Goal: Information Seeking & Learning: Learn about a topic

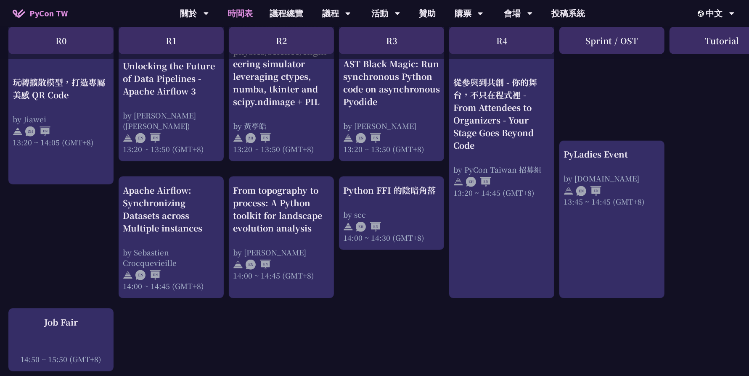
scroll to position [761, 0]
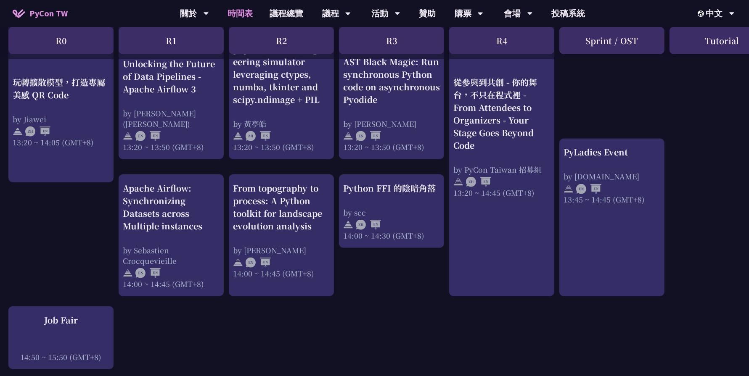
drag, startPoint x: 371, startPoint y: 256, endPoint x: 365, endPoint y: 304, distance: 47.5
click at [365, 304] on div "An Introduction to the GIL for Python Beginners: Disabling It in Python 3.13 an…" at bounding box center [446, 89] width 893 height 1358
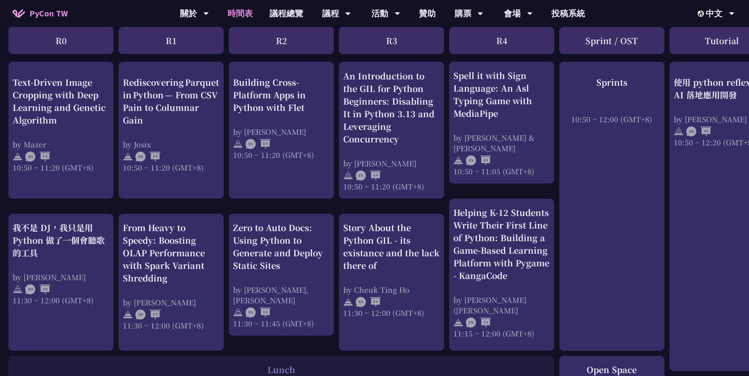
scroll to position [335, 0]
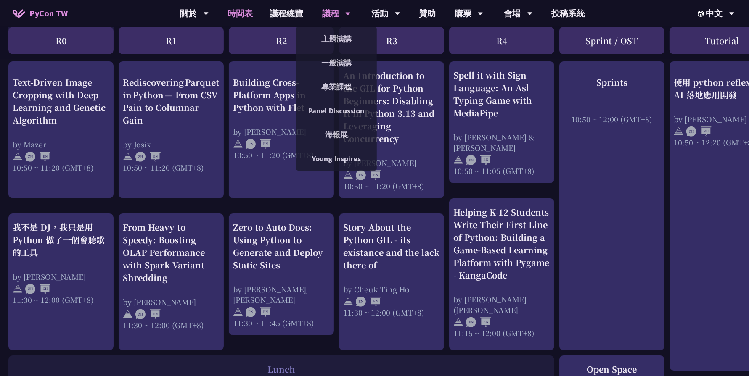
drag, startPoint x: 336, startPoint y: 208, endPoint x: 318, endPoint y: 6, distance: 202.6
click at [318, 6] on div "議程 主題演講 一般演講 專業課程 Panel Discussion 海報展 Young Inspires" at bounding box center [337, 13] width 50 height 27
click at [330, 41] on link "主題演講" at bounding box center [336, 39] width 81 height 20
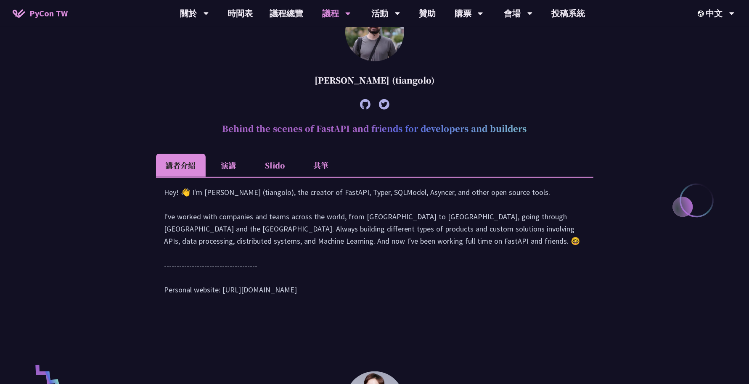
scroll to position [302, 0]
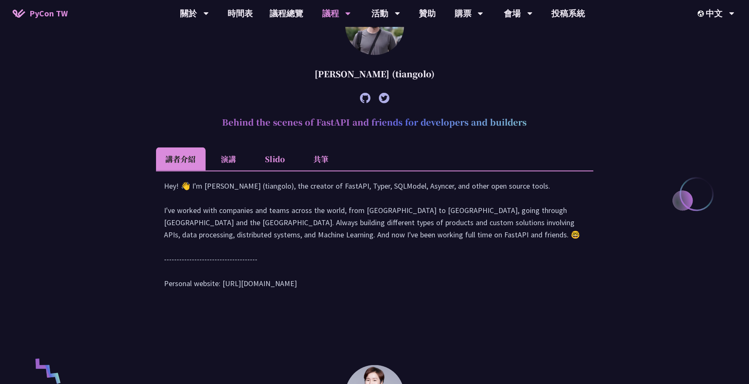
click at [231, 155] on li "演講" at bounding box center [229, 159] width 46 height 23
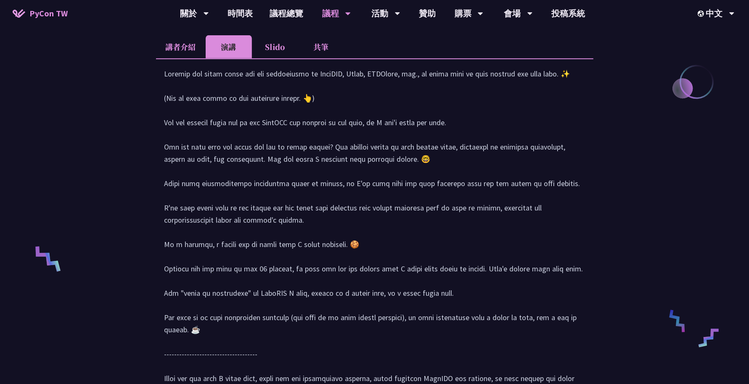
scroll to position [415, 0]
click at [273, 43] on li "Slido" at bounding box center [275, 45] width 46 height 23
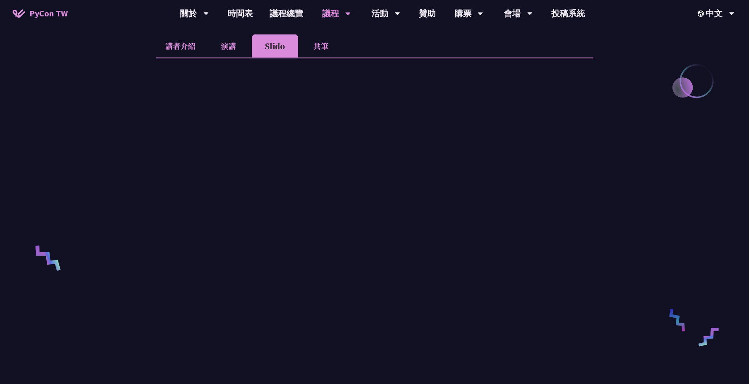
click at [316, 45] on li "共筆" at bounding box center [321, 45] width 46 height 23
click at [272, 15] on link "議程總覽" at bounding box center [286, 13] width 50 height 27
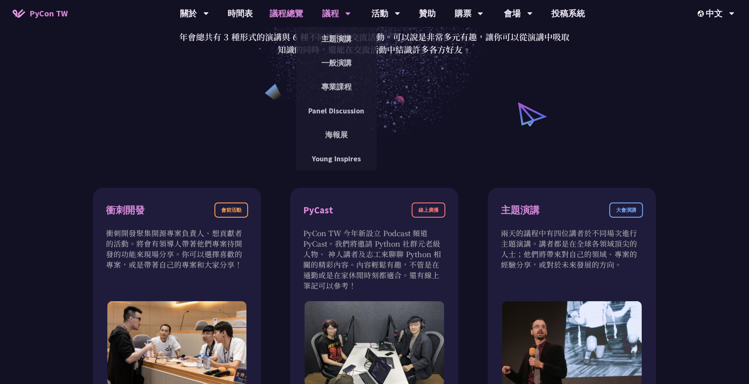
scroll to position [123, 0]
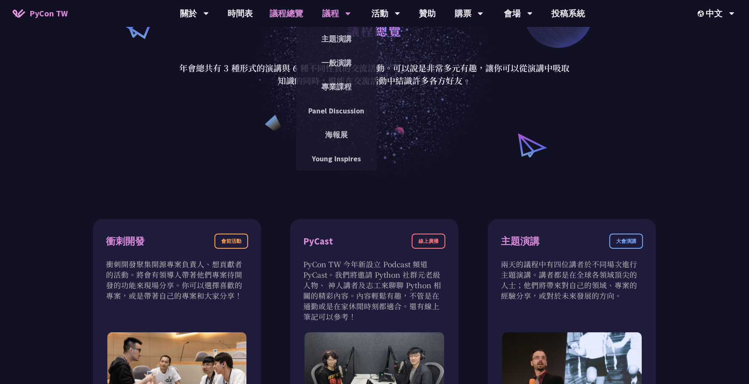
click at [325, 6] on div "議程" at bounding box center [336, 13] width 29 height 27
click at [333, 40] on link "主題演講" at bounding box center [336, 39] width 81 height 20
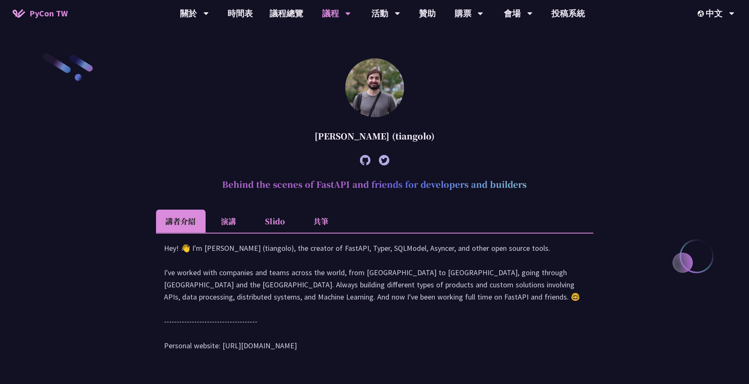
scroll to position [238, 0]
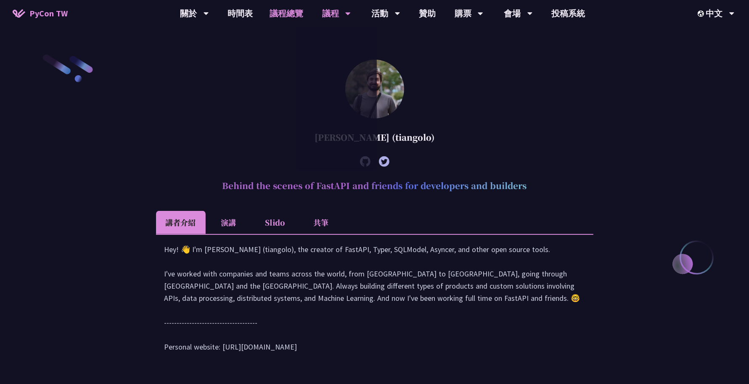
click at [288, 19] on link "議程總覽" at bounding box center [286, 13] width 50 height 27
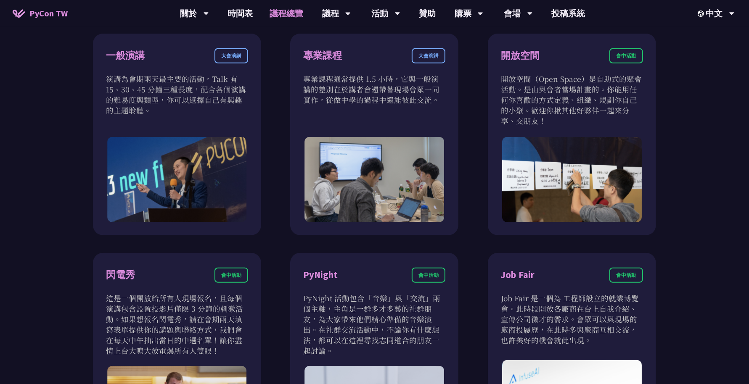
scroll to position [591, 0]
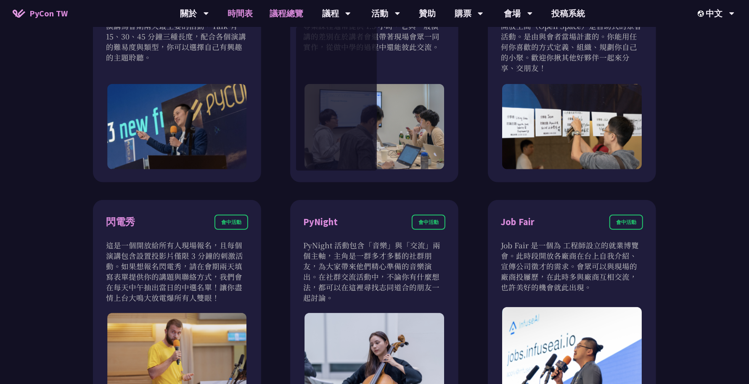
click at [225, 16] on link "時間表" at bounding box center [240, 13] width 42 height 27
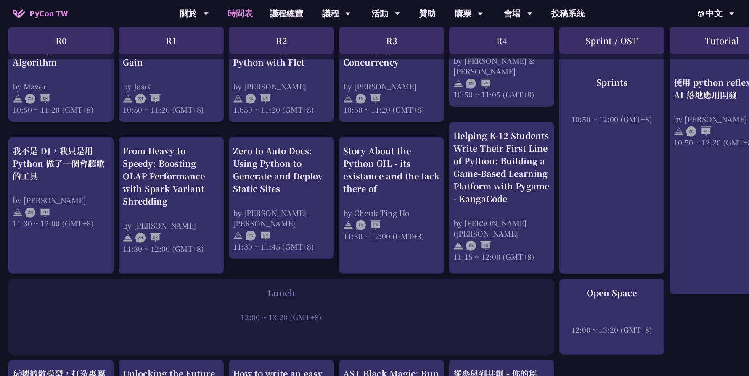
scroll to position [412, 0]
click at [243, 8] on link "時間表" at bounding box center [240, 13] width 42 height 27
click at [296, 13] on link "議程總覽" at bounding box center [286, 13] width 50 height 27
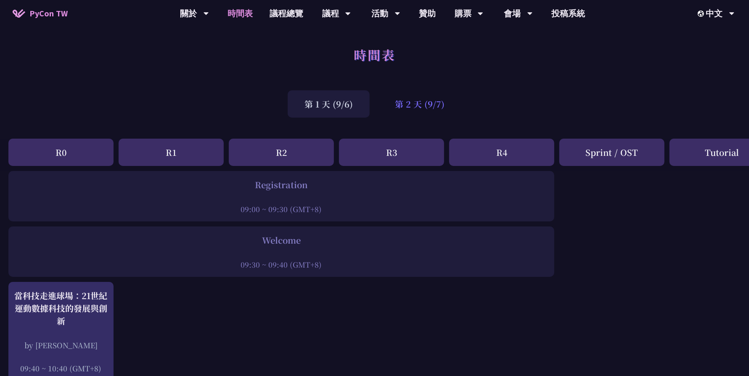
click at [410, 108] on div "第 2 天 (9/7)" at bounding box center [419, 103] width 83 height 27
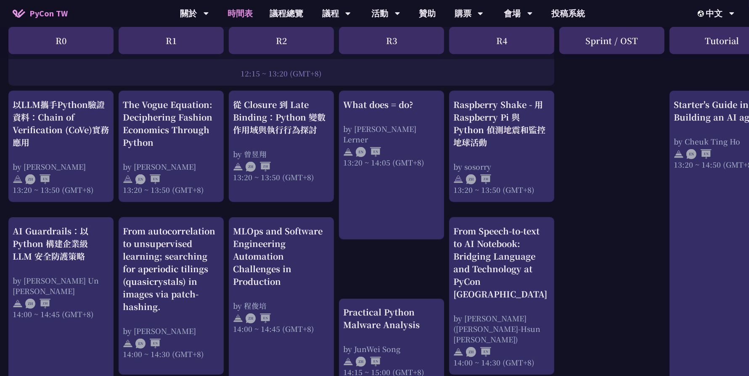
scroll to position [713, 0]
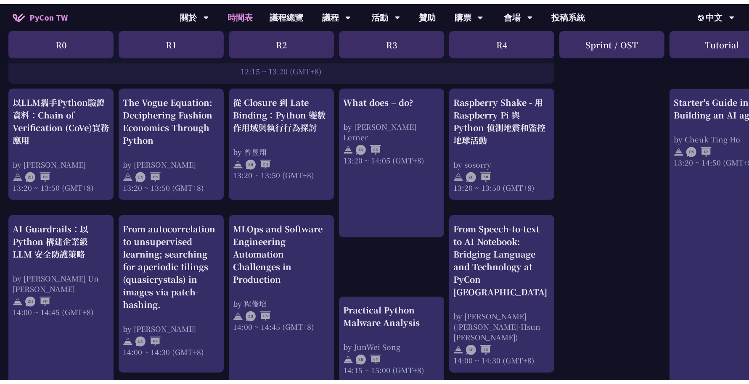
scroll to position [591, 0]
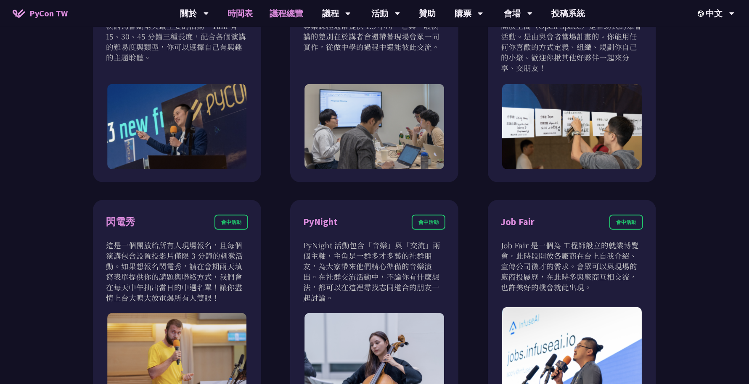
click at [243, 17] on link "時間表" at bounding box center [240, 13] width 42 height 27
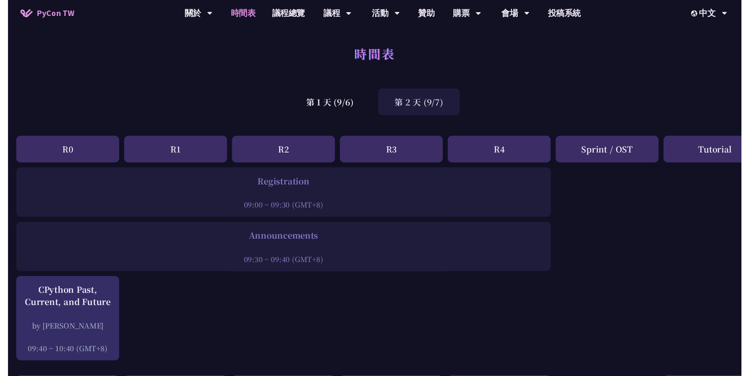
scroll to position [713, 0]
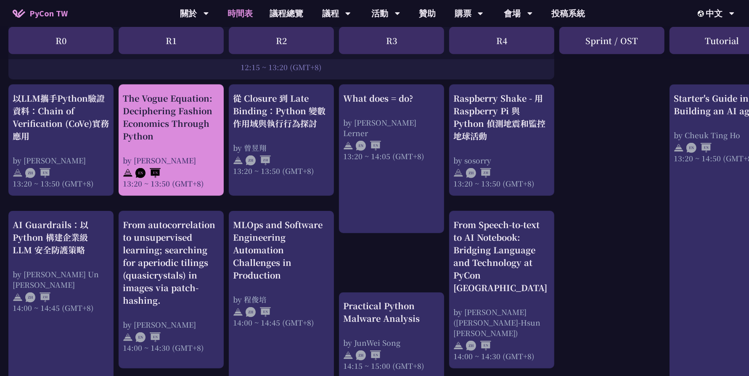
click at [192, 120] on div "The Vogue Equation: Deciphering Fashion Economics Through Python" at bounding box center [171, 117] width 97 height 50
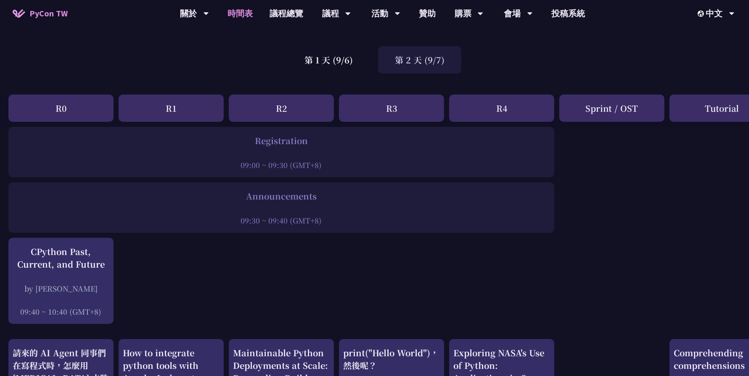
scroll to position [43, 0]
drag, startPoint x: 85, startPoint y: 107, endPoint x: 58, endPoint y: 178, distance: 75.8
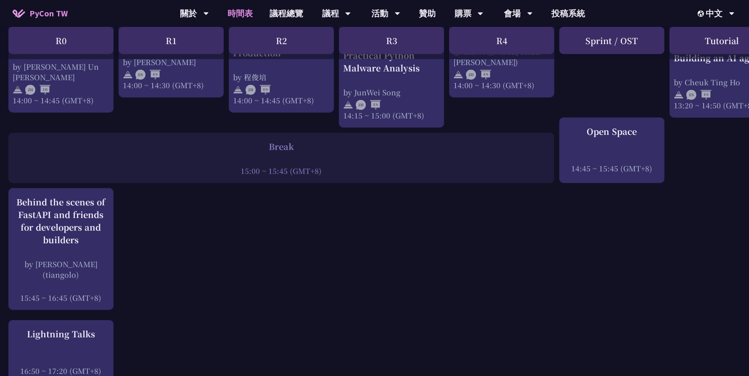
scroll to position [981, 0]
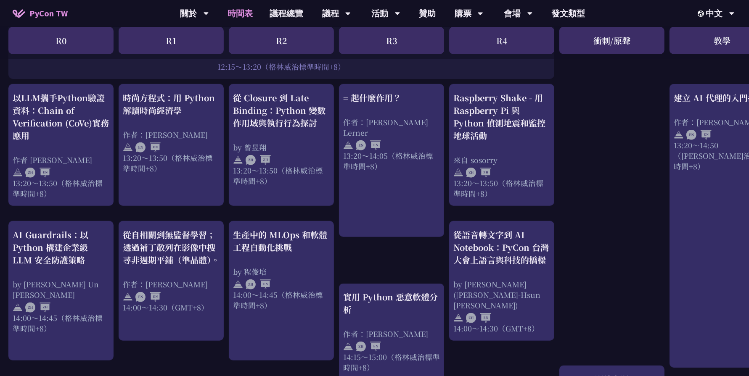
scroll to position [680, 0]
drag, startPoint x: 63, startPoint y: 340, endPoint x: 80, endPoint y: 360, distance: 26.0
click at [63, 340] on link "AI Guardrails：以 Python 構建企業級 LLM 安全防護策略 by [PERSON_NAME] Un [PERSON_NAME]14:00～…" at bounding box center [61, 290] width 97 height 125
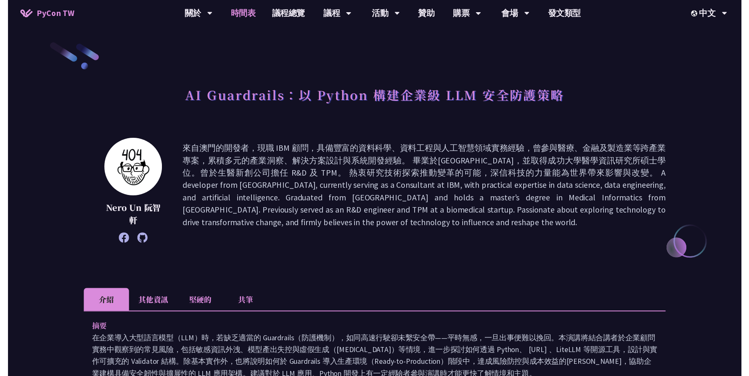
scroll to position [680, 0]
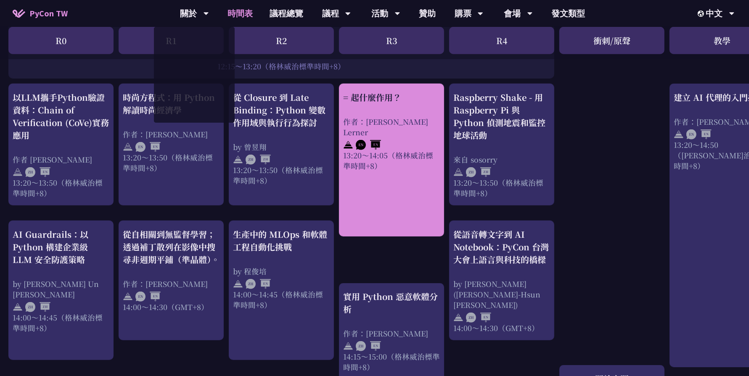
click at [375, 150] on font "13:20～14:05（格林威治標準時間+8）" at bounding box center [388, 160] width 90 height 21
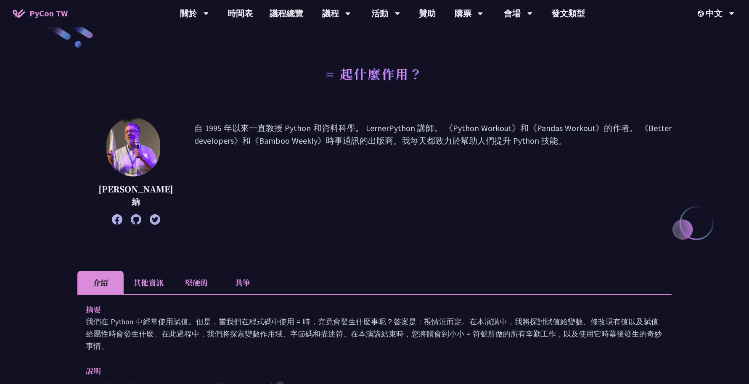
scroll to position [4, 0]
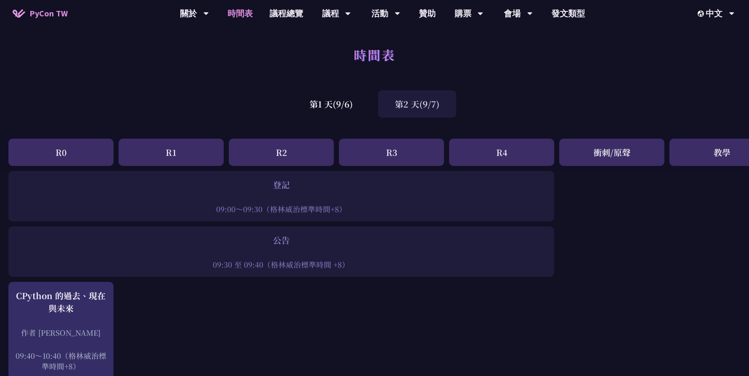
click at [253, 15] on link "時間表" at bounding box center [240, 13] width 42 height 27
click at [297, 11] on font "議程總覽" at bounding box center [287, 13] width 34 height 11
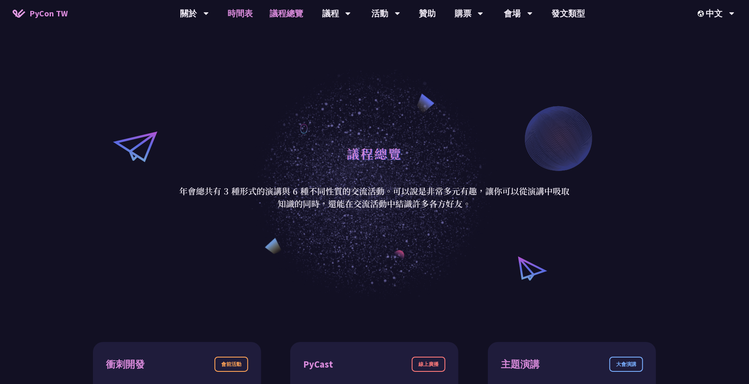
click at [246, 21] on link "時間表" at bounding box center [240, 13] width 42 height 27
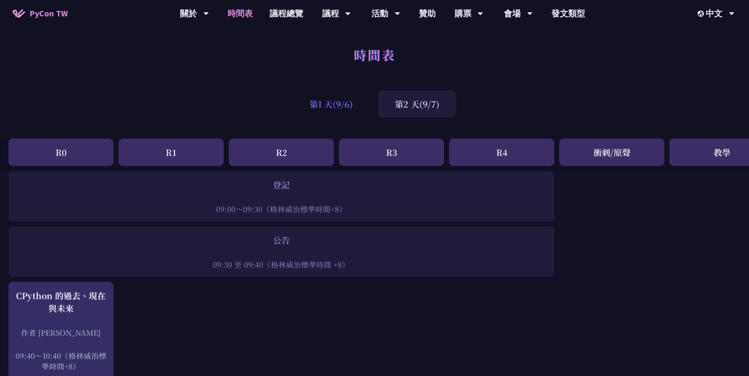
click at [323, 111] on div "第1 天(9/6)" at bounding box center [331, 103] width 77 height 27
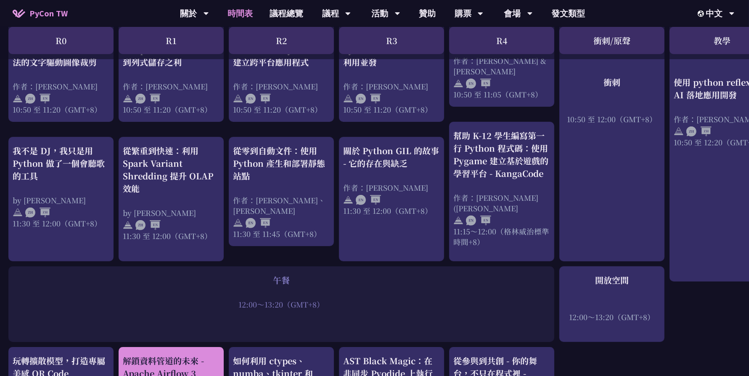
scroll to position [409, 0]
click at [180, 145] on font "從繁重到快速：利用 Spark Variant Shredding 提升 OLAP 效能" at bounding box center [168, 170] width 90 height 50
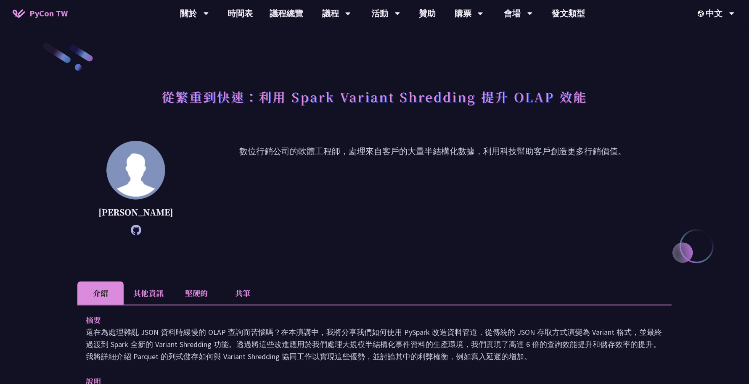
scroll to position [265, 0]
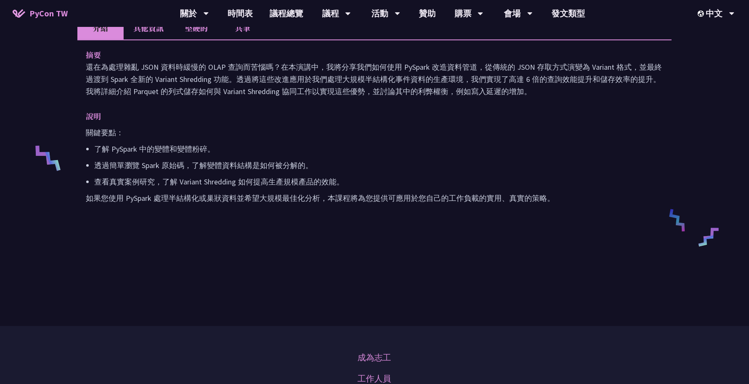
click at [234, 40] on li "共筆" at bounding box center [242, 27] width 46 height 23
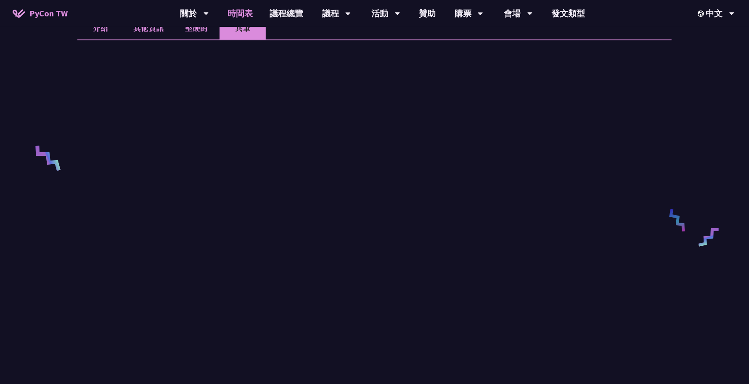
click at [239, 11] on font "時間表" at bounding box center [239, 13] width 25 height 11
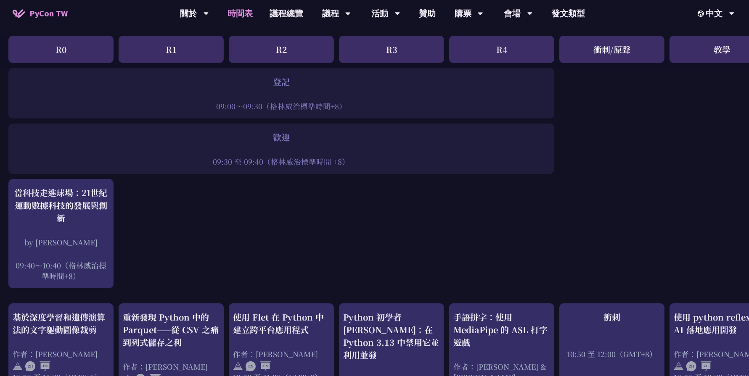
scroll to position [93, 0]
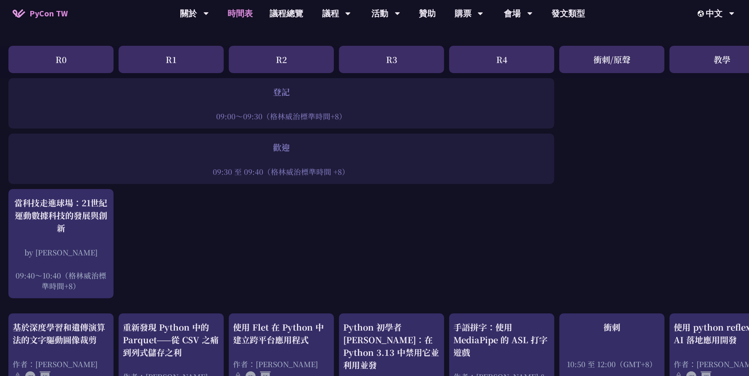
click at [244, 19] on font "時間表" at bounding box center [239, 13] width 25 height 13
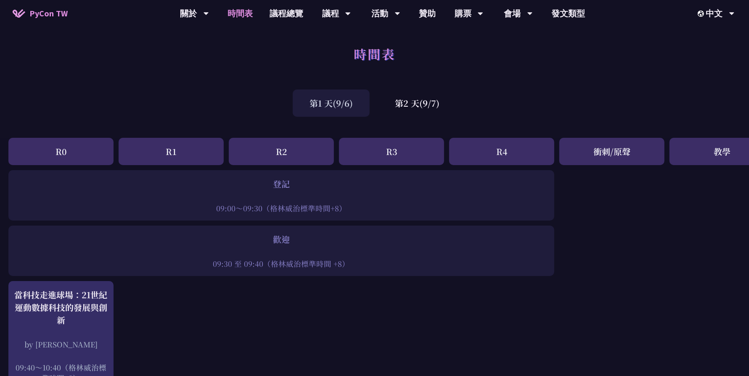
scroll to position [0, 0]
click at [317, 112] on div "第1 天(9/6)" at bounding box center [331, 103] width 77 height 27
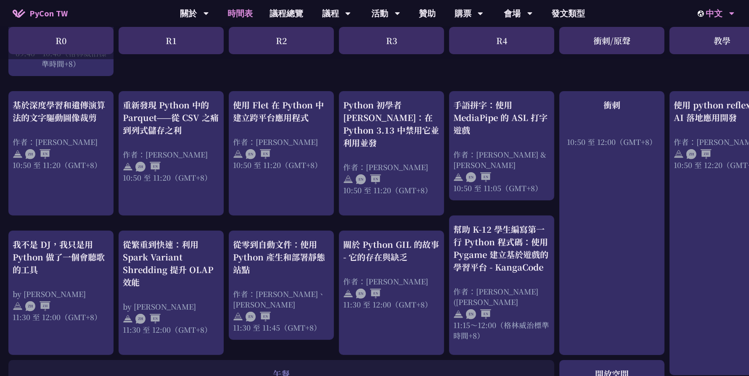
scroll to position [305, 0]
